Goal: Check status: Check status

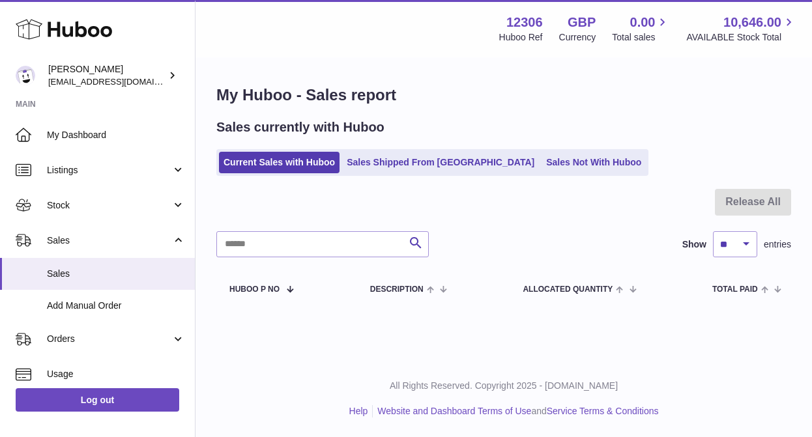
click at [420, 169] on link "Sales Shipped From [GEOGRAPHIC_DATA]" at bounding box center [440, 162] width 197 height 21
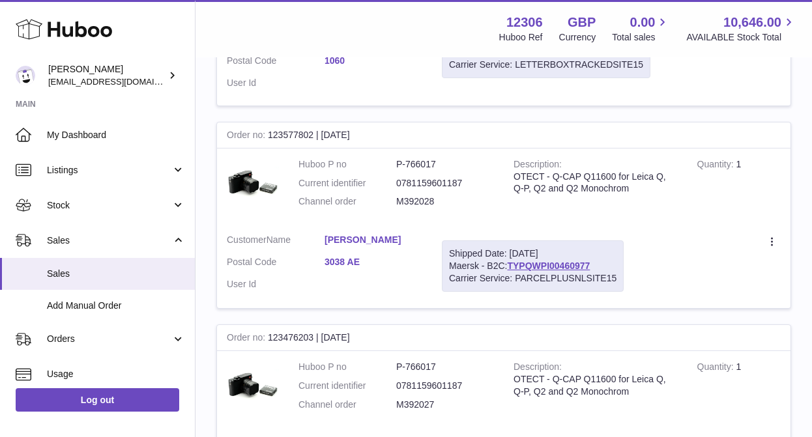
scroll to position [586, 0]
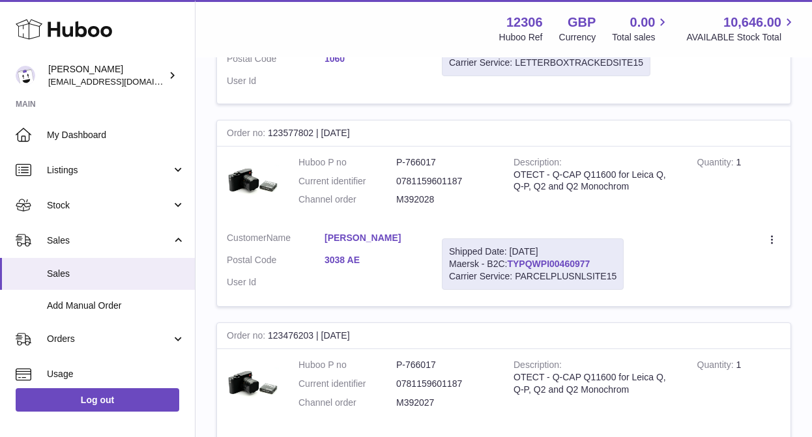
click at [532, 259] on link "TYPQWPI00460977" at bounding box center [548, 264] width 83 height 10
click at [704, 232] on div "Create a ticket Duplicate Order" at bounding box center [711, 240] width 137 height 16
click at [348, 232] on link "Isadora Aubel" at bounding box center [373, 238] width 98 height 12
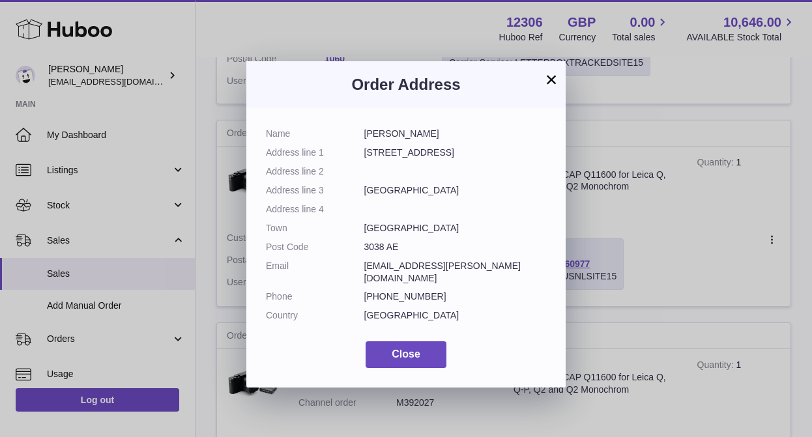
click at [549, 78] on button "×" at bounding box center [551, 80] width 16 height 16
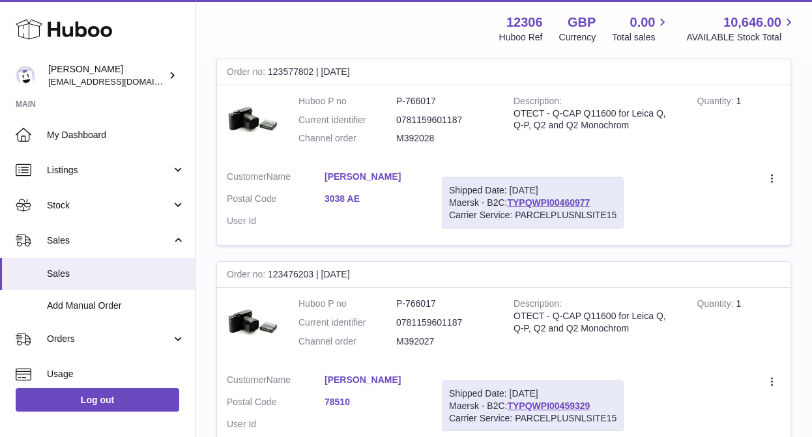
scroll to position [649, 0]
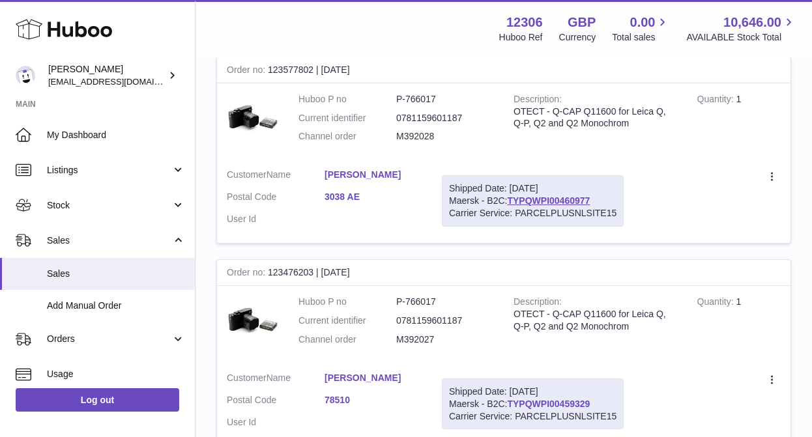
click at [545, 399] on link "TYPQWPI00459329" at bounding box center [548, 404] width 83 height 10
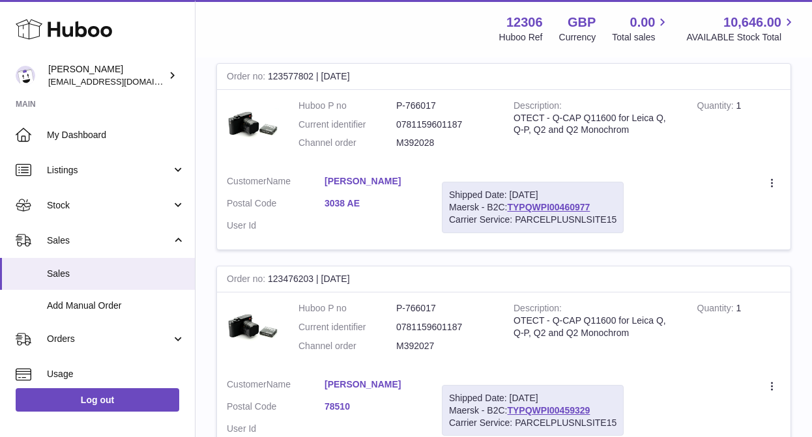
scroll to position [644, 0]
click at [345, 367] on td "Customer Name Frederic Blu Postal Code 78510 User Id" at bounding box center [324, 409] width 215 height 84
click at [340, 377] on link "Frederic Blu" at bounding box center [373, 383] width 98 height 12
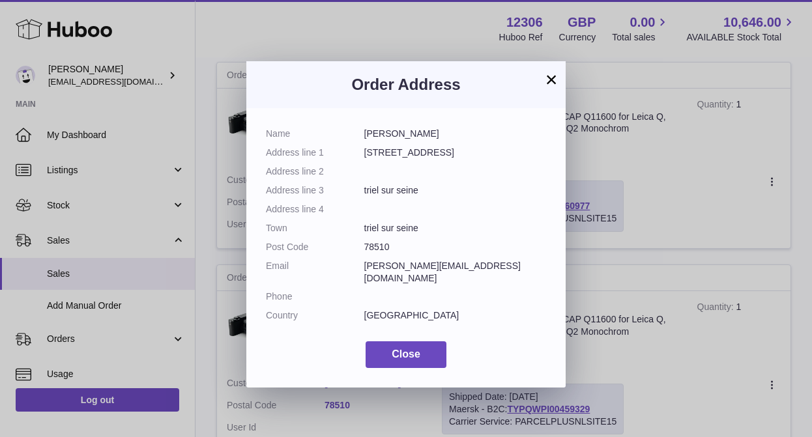
click at [552, 82] on button "×" at bounding box center [551, 80] width 16 height 16
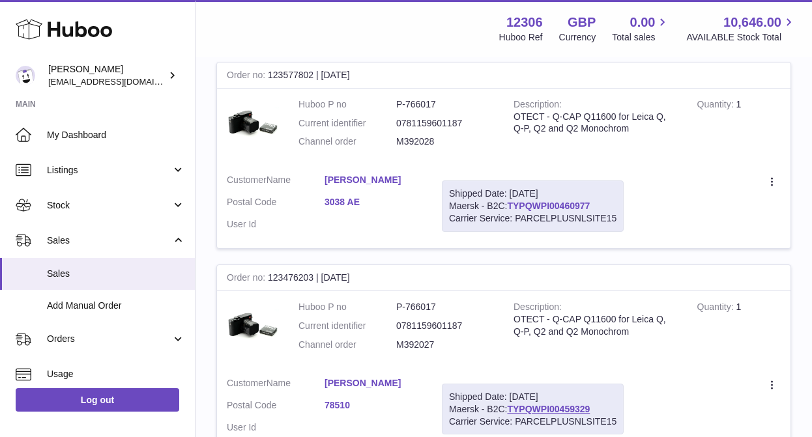
click at [527, 201] on link "TYPQWPI00460977" at bounding box center [548, 206] width 83 height 10
